Goal: Information Seeking & Learning: Check status

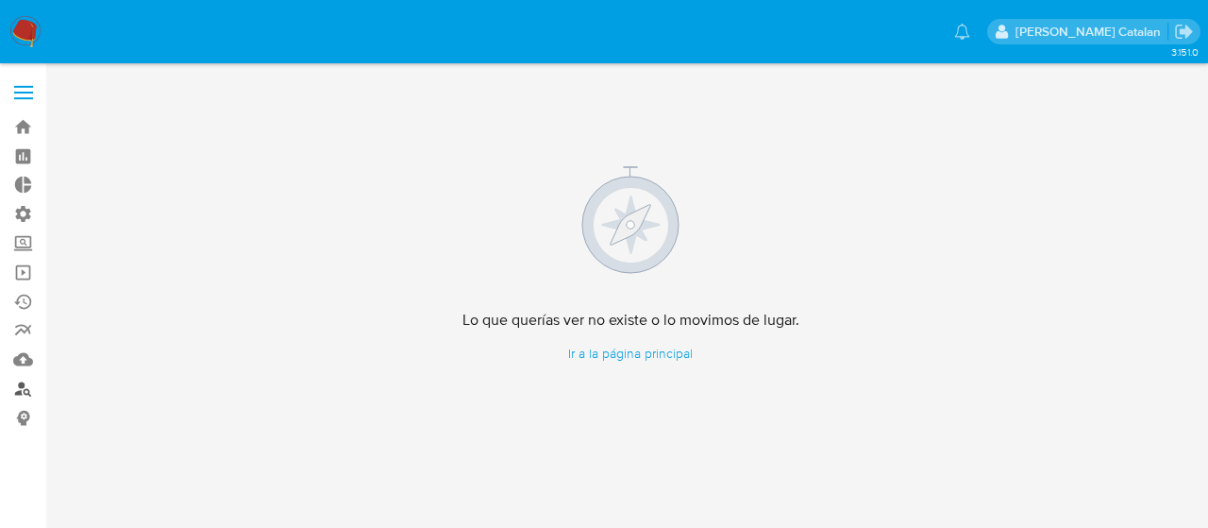
click at [19, 394] on link "Buscador de personas" at bounding box center [112, 388] width 225 height 29
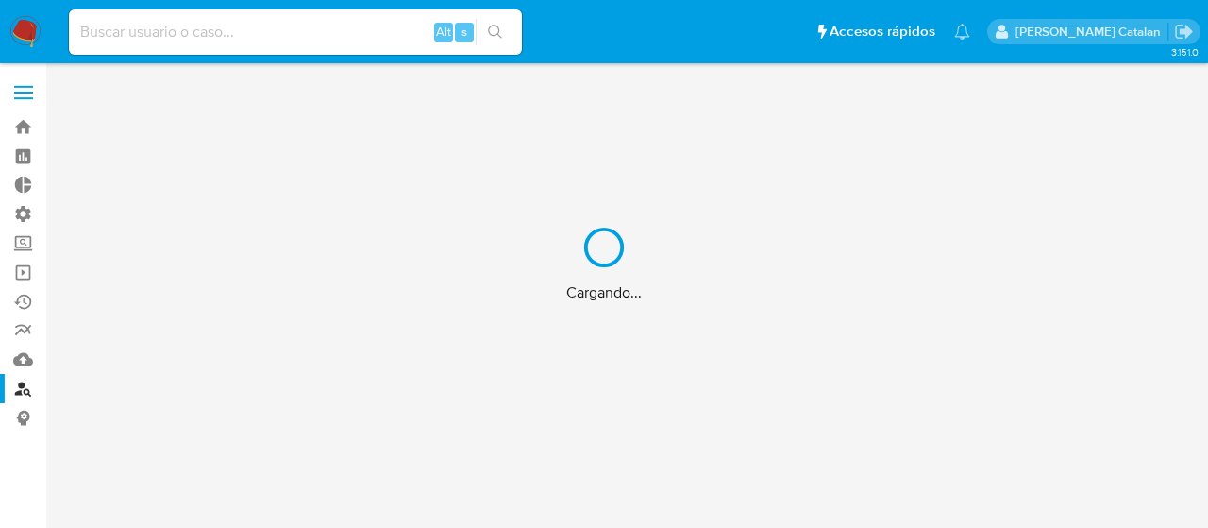
click at [229, 31] on div "Cargando..." at bounding box center [604, 264] width 1208 height 528
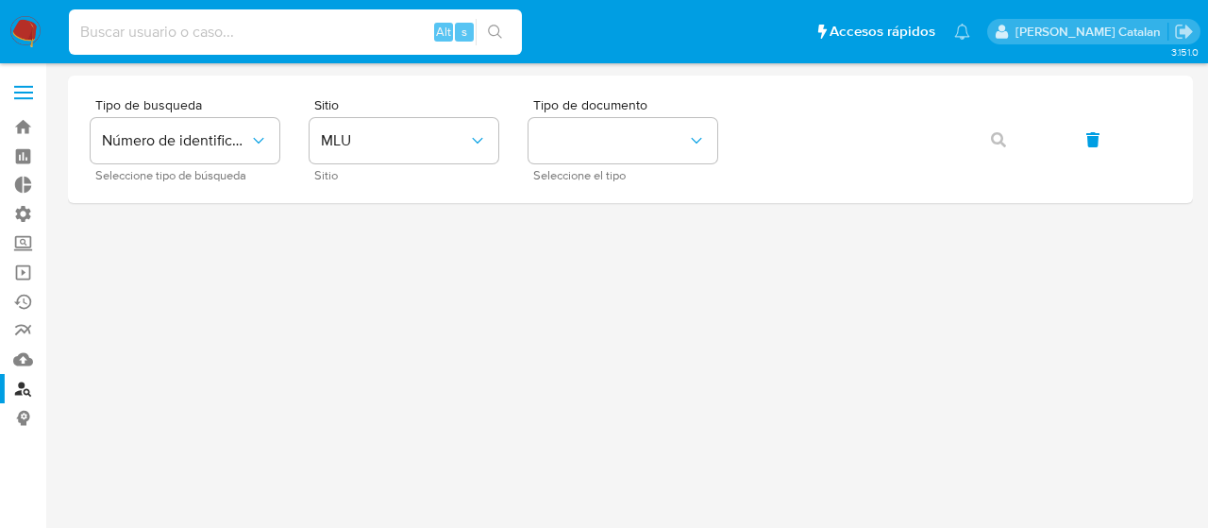
click at [229, 31] on input at bounding box center [295, 32] width 453 height 25
paste input "1188835433"
type input "1188835433"
click at [492, 28] on icon "search-icon" at bounding box center [495, 32] width 15 height 15
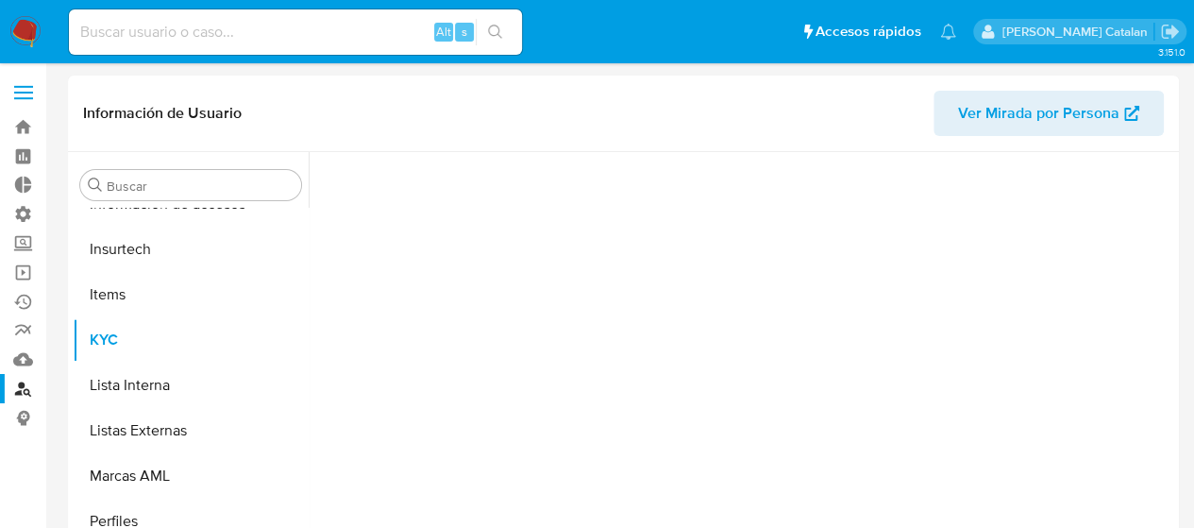
scroll to position [752, 0]
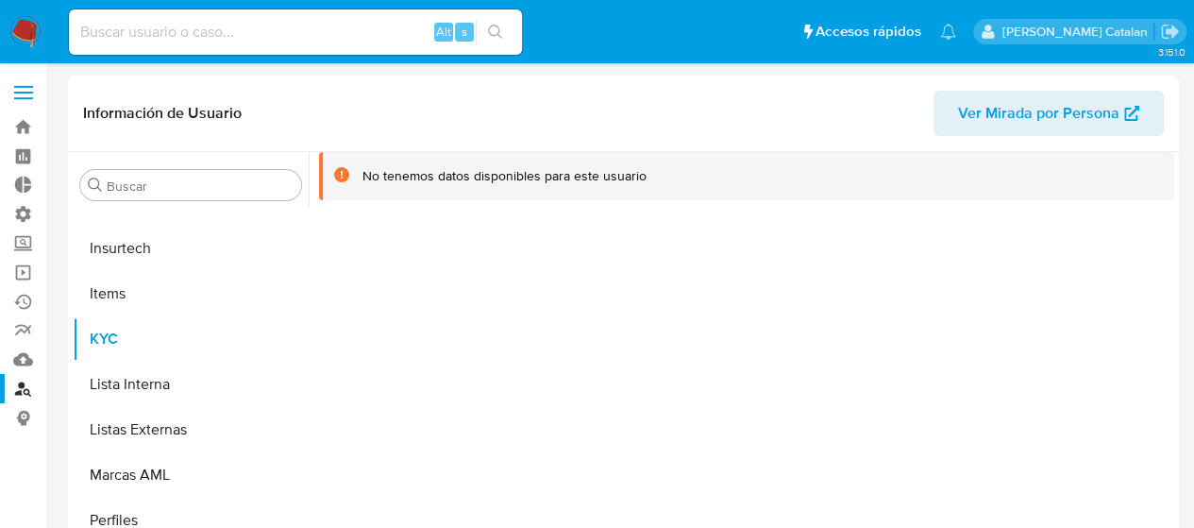
click at [527, 313] on div "No tenemos datos disponibles para este usuario" at bounding box center [741, 393] width 865 height 483
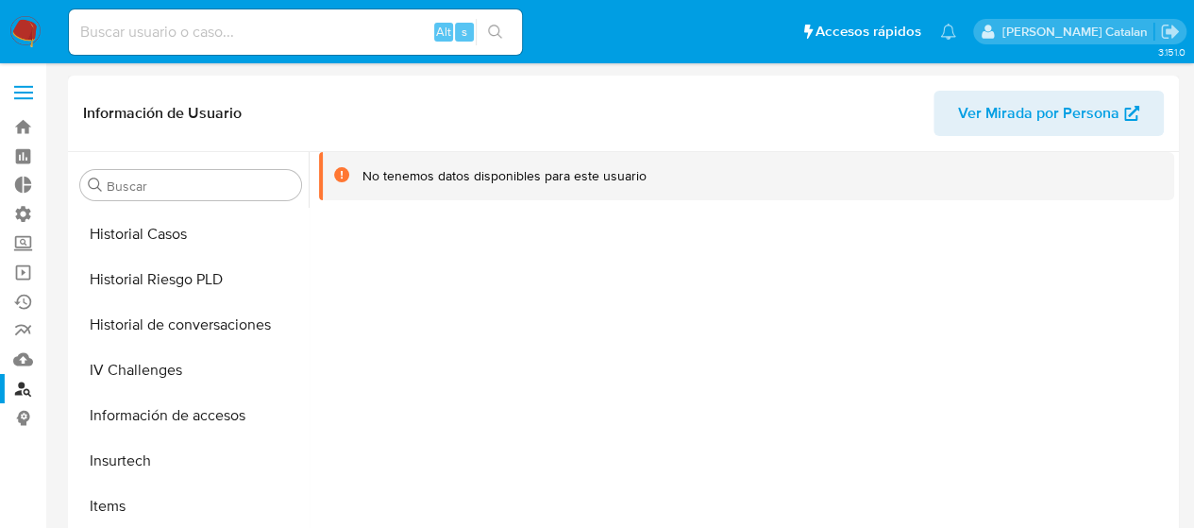
select select "10"
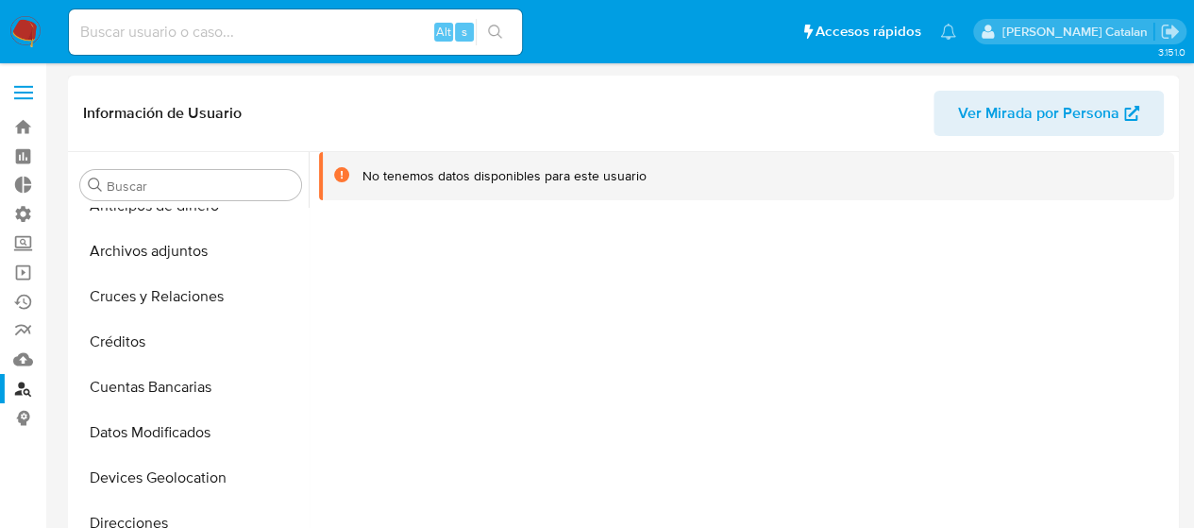
scroll to position [0, 0]
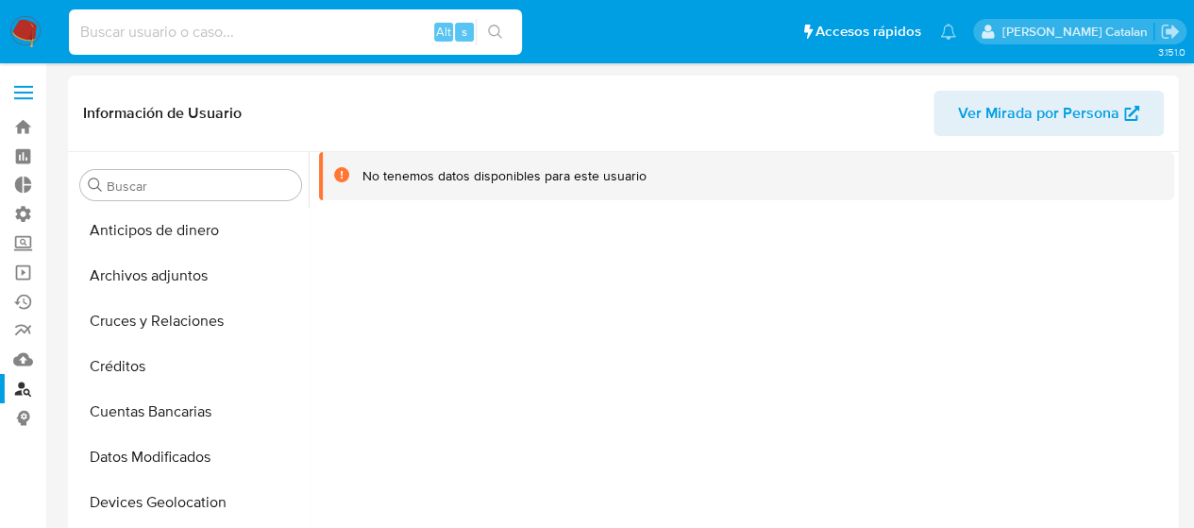
click at [352, 33] on input at bounding box center [295, 32] width 453 height 25
click at [375, 35] on input at bounding box center [295, 32] width 453 height 25
paste input "1317432308"
type input "1317432308"
click at [502, 16] on div "1317432308 Alt s" at bounding box center [295, 31] width 453 height 45
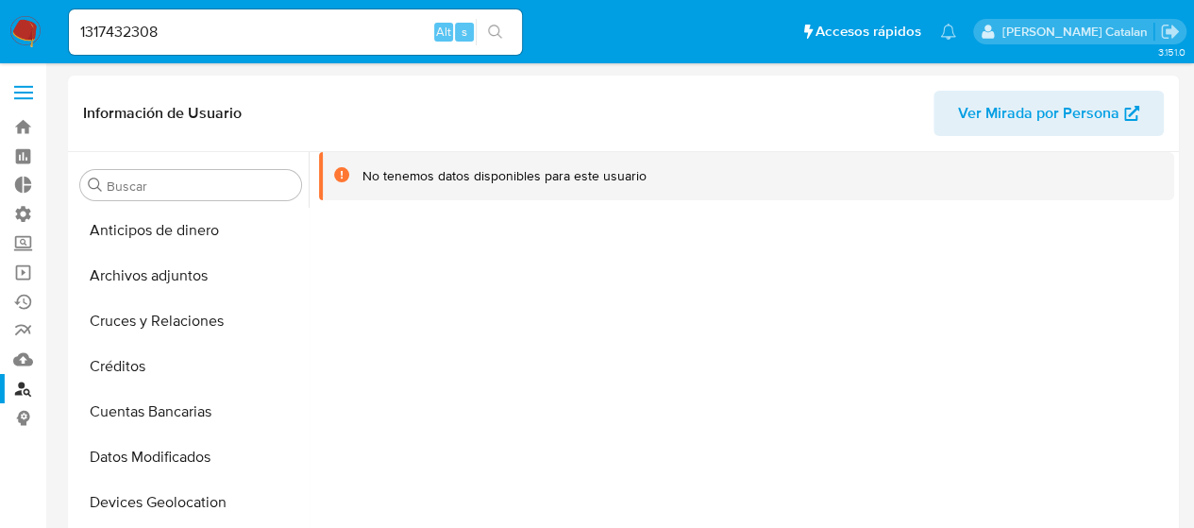
click at [498, 31] on icon "search-icon" at bounding box center [495, 32] width 14 height 14
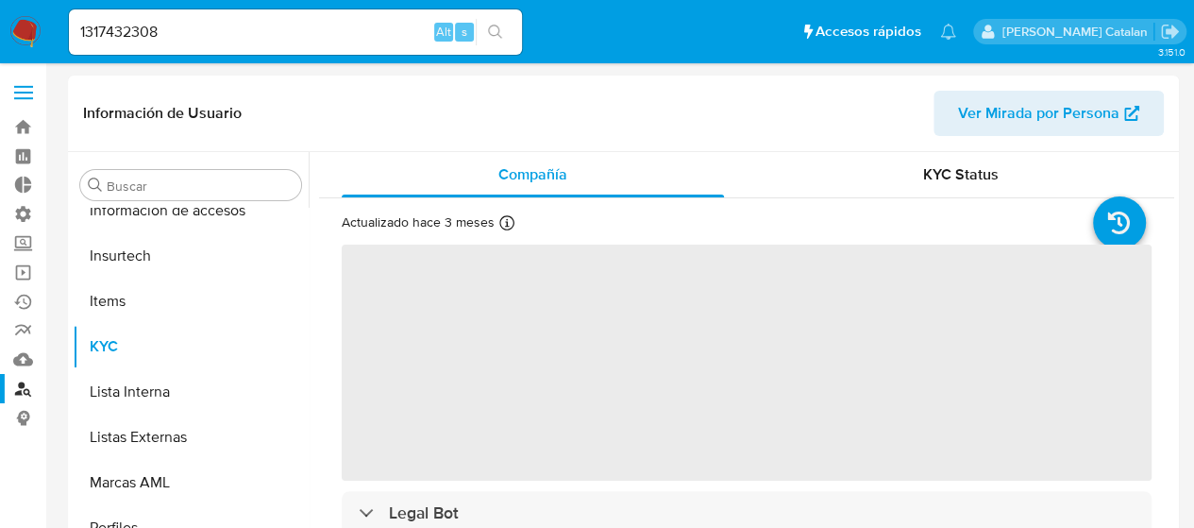
scroll to position [752, 0]
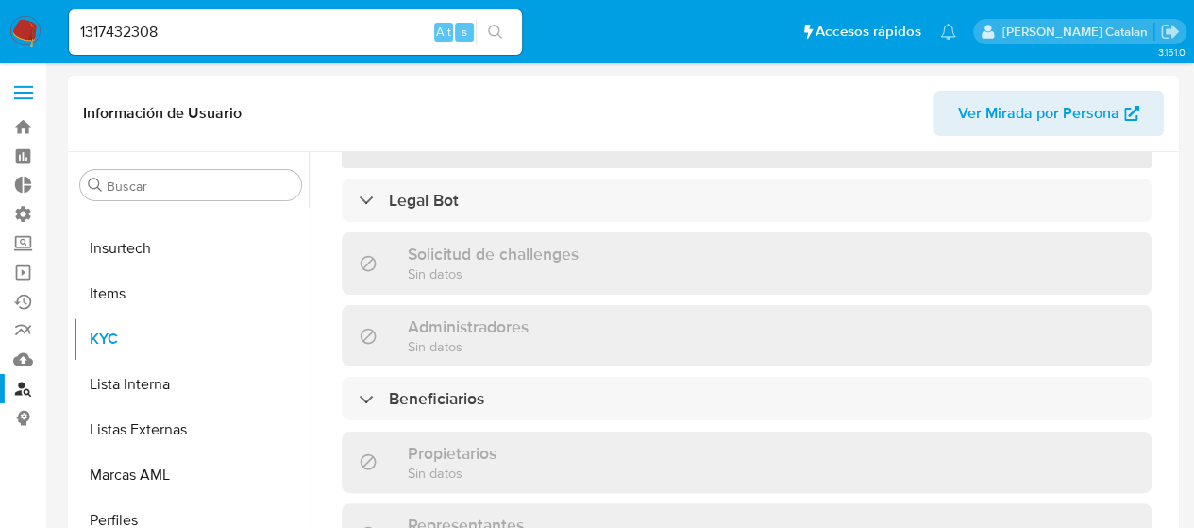
select select "10"
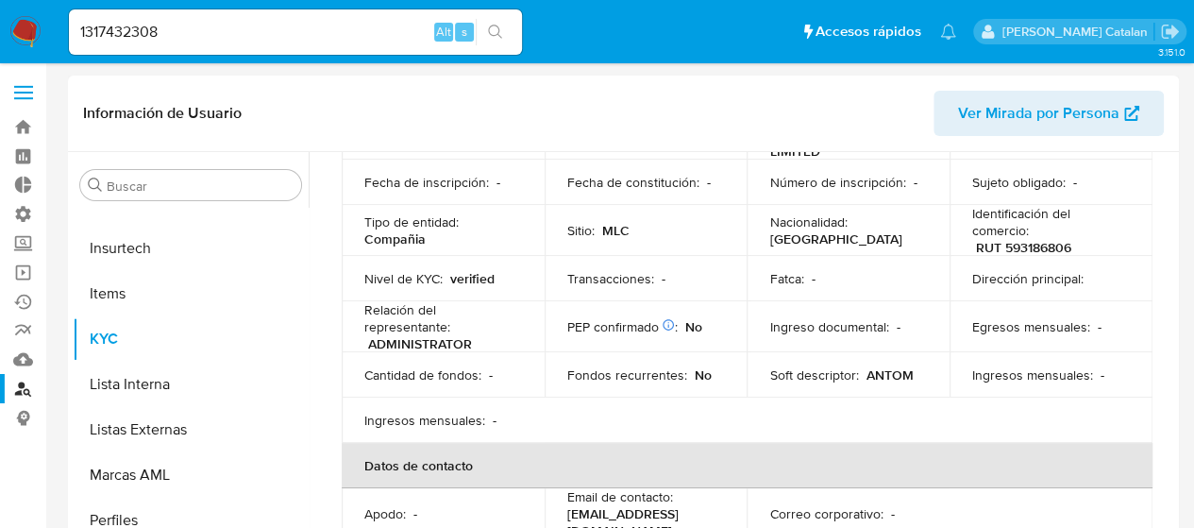
scroll to position [0, 0]
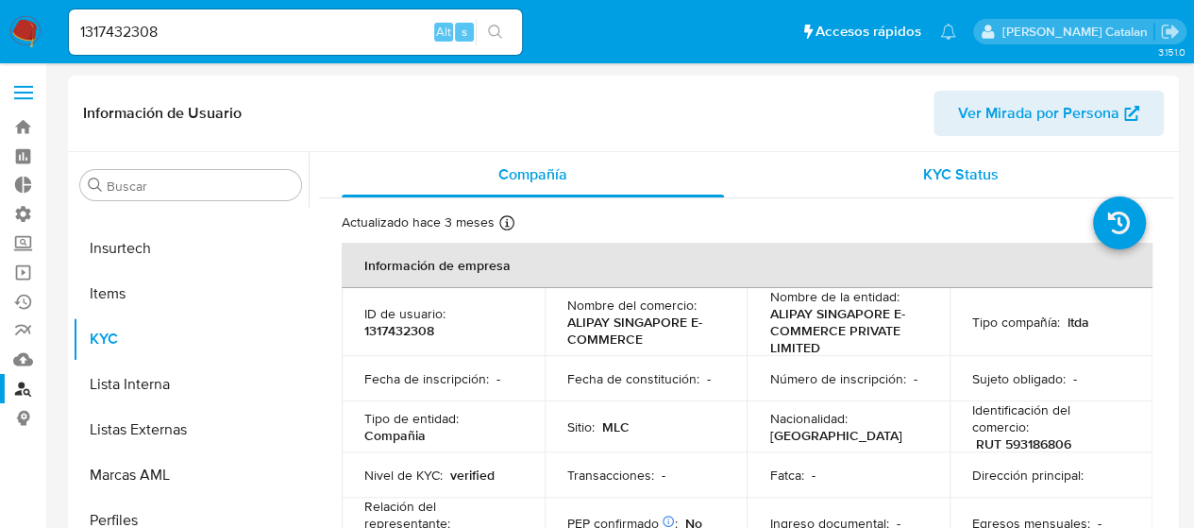
click at [900, 195] on div "KYC Status" at bounding box center [960, 174] width 382 height 45
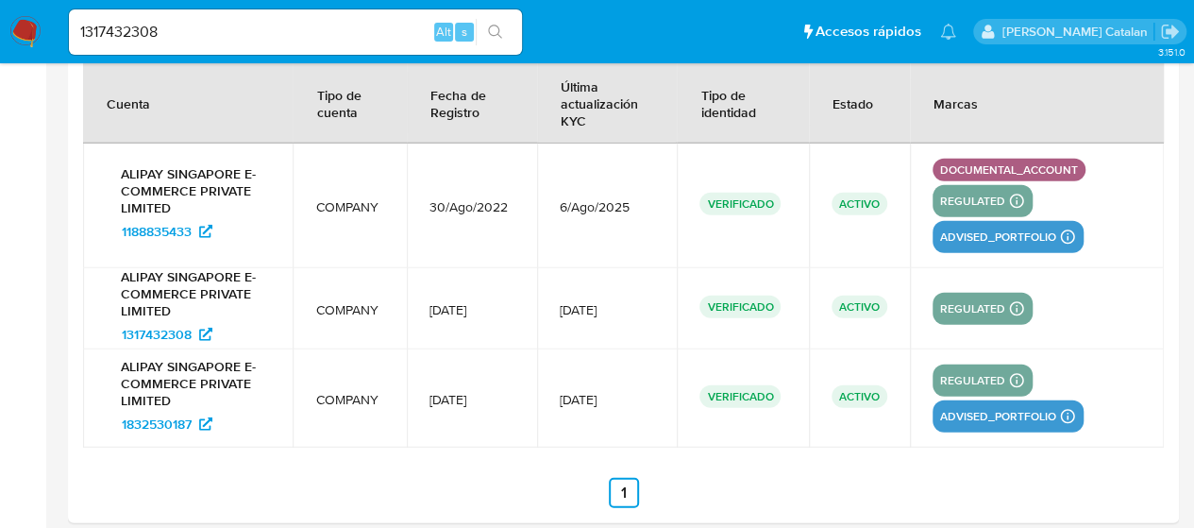
scroll to position [2444, 0]
